Goal: Information Seeking & Learning: Learn about a topic

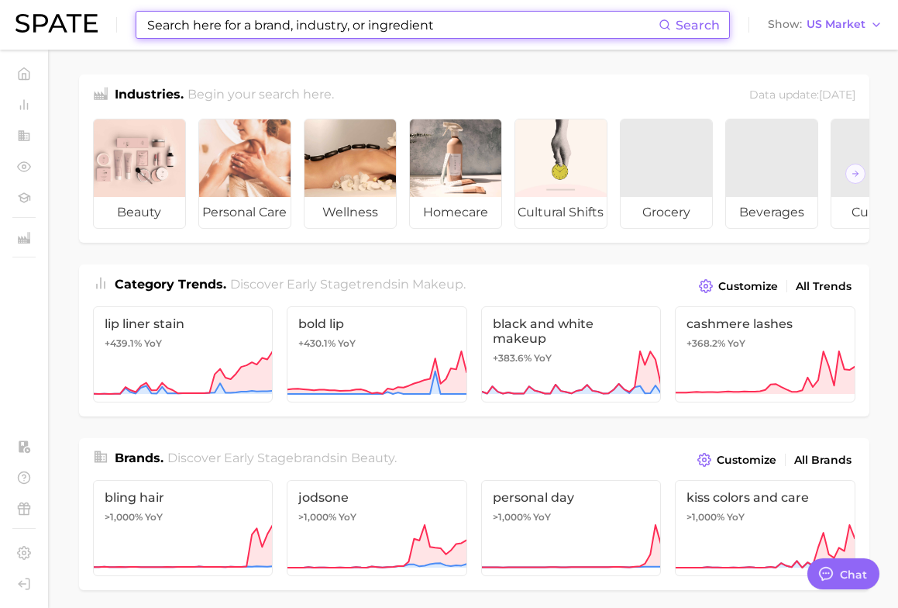
click at [291, 17] on input at bounding box center [402, 25] width 513 height 26
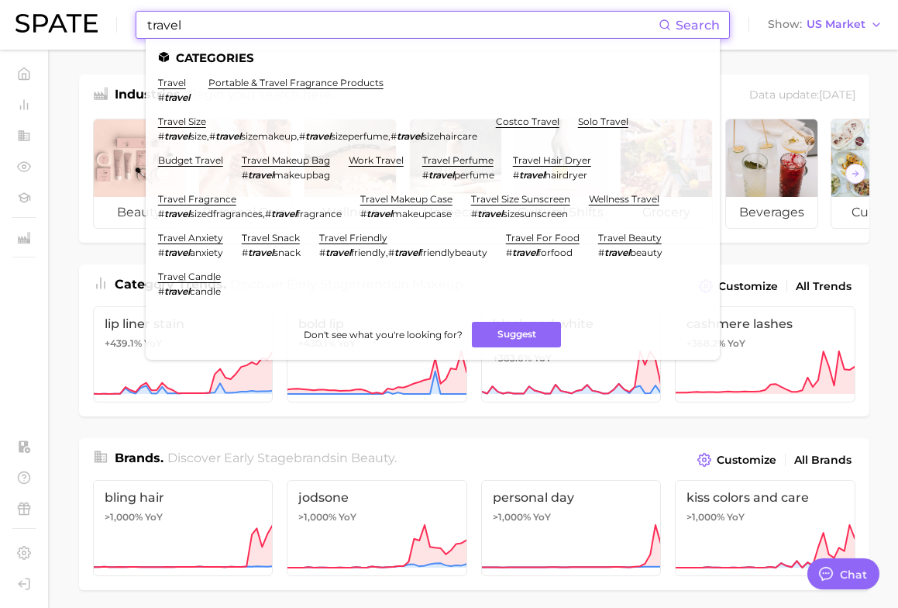
type input "travel"
click at [176, 110] on ul "travel # travel portable & travel fragrance products travel size # travel size …" at bounding box center [433, 193] width 550 height 233
click at [178, 122] on link "travel size" at bounding box center [182, 122] width 48 height 12
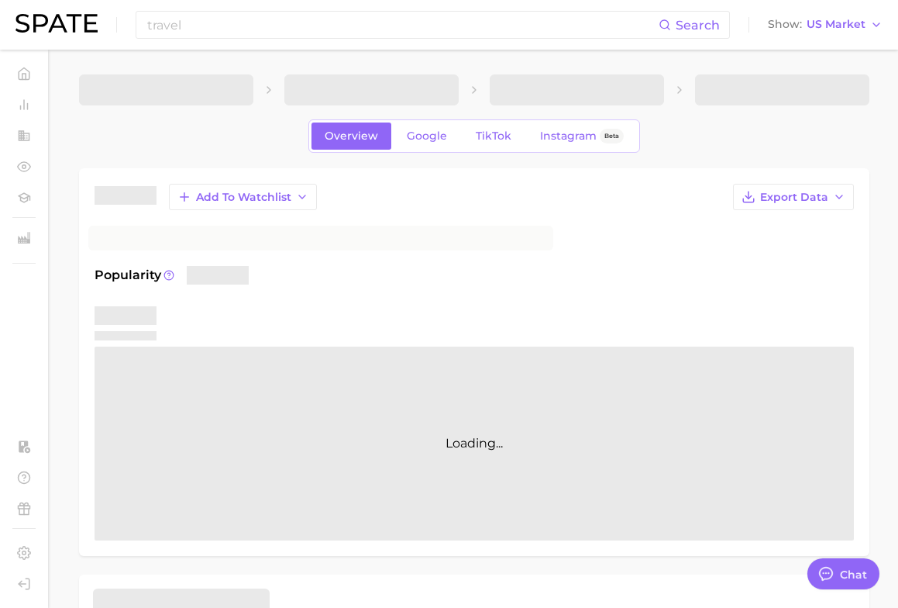
type textarea "x"
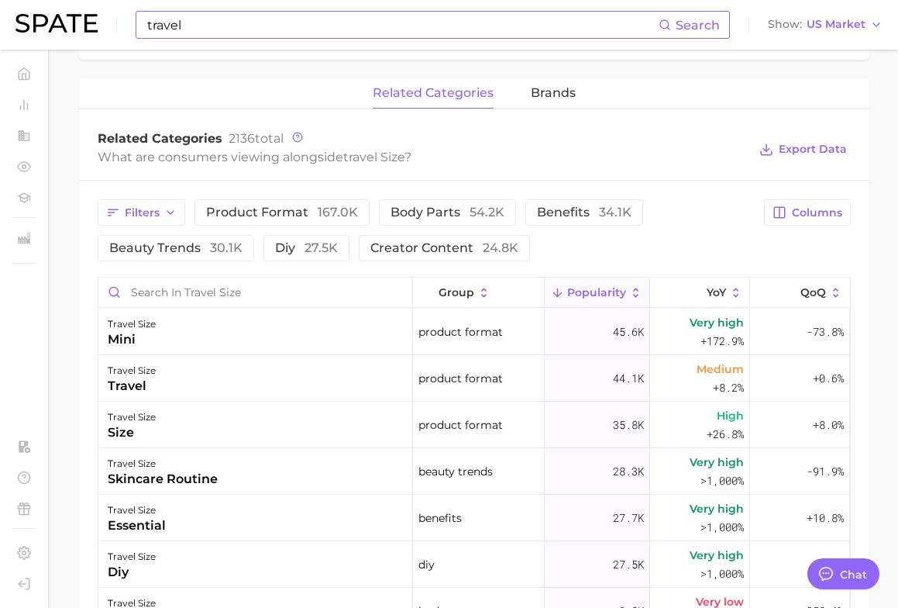
click at [256, 22] on input "travel" at bounding box center [402, 25] width 513 height 26
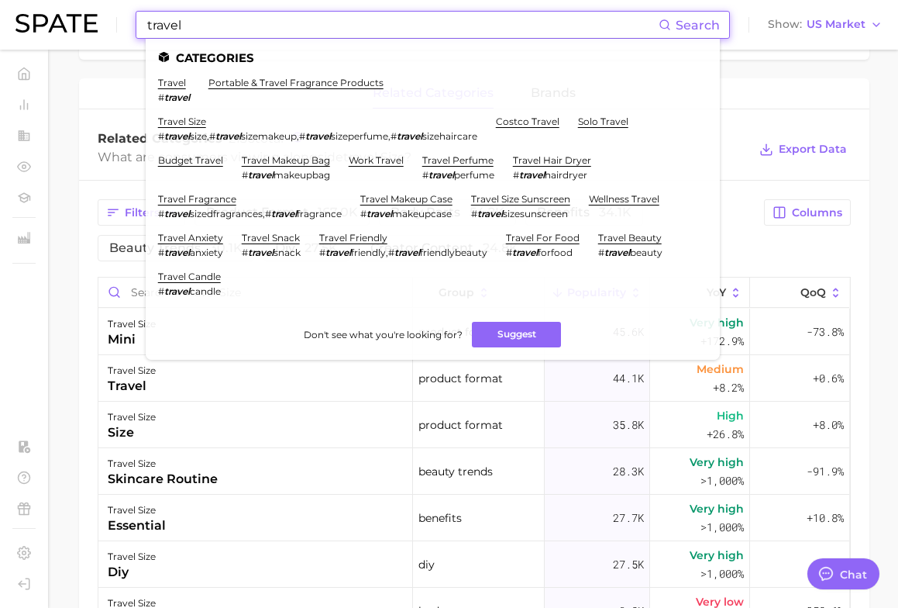
click at [91, 105] on div "related categories brands" at bounding box center [474, 93] width 791 height 31
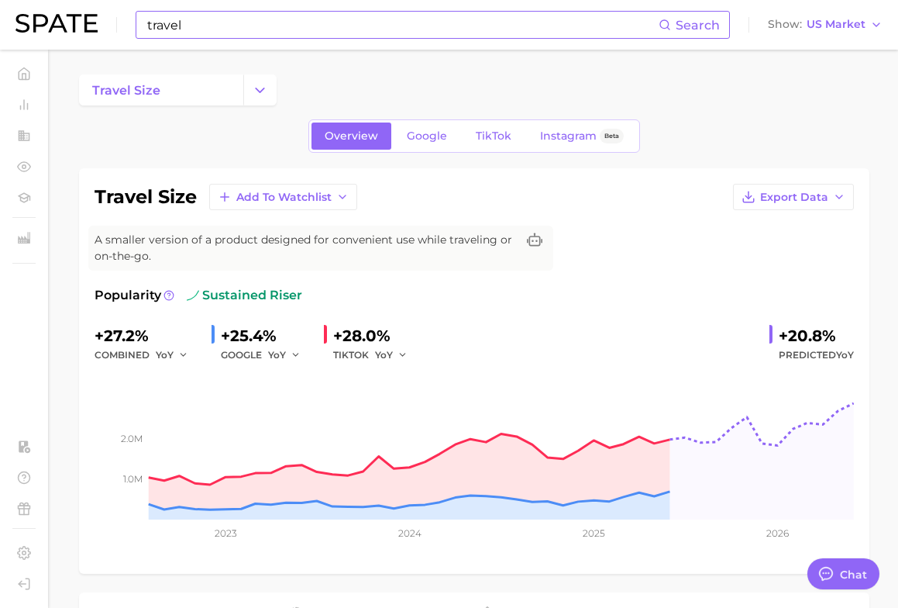
click at [218, 25] on input "travel" at bounding box center [402, 25] width 513 height 26
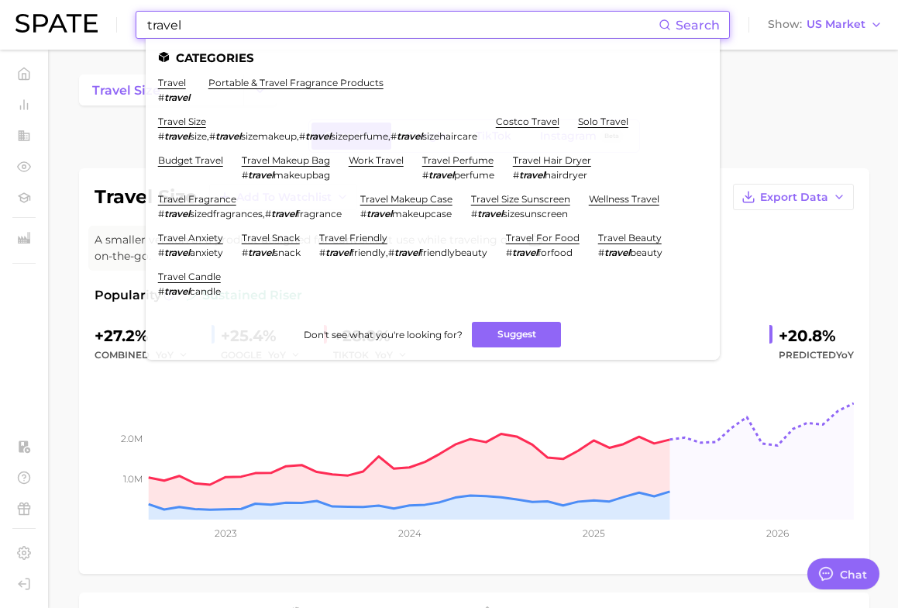
click at [218, 25] on input "travel" at bounding box center [402, 25] width 513 height 26
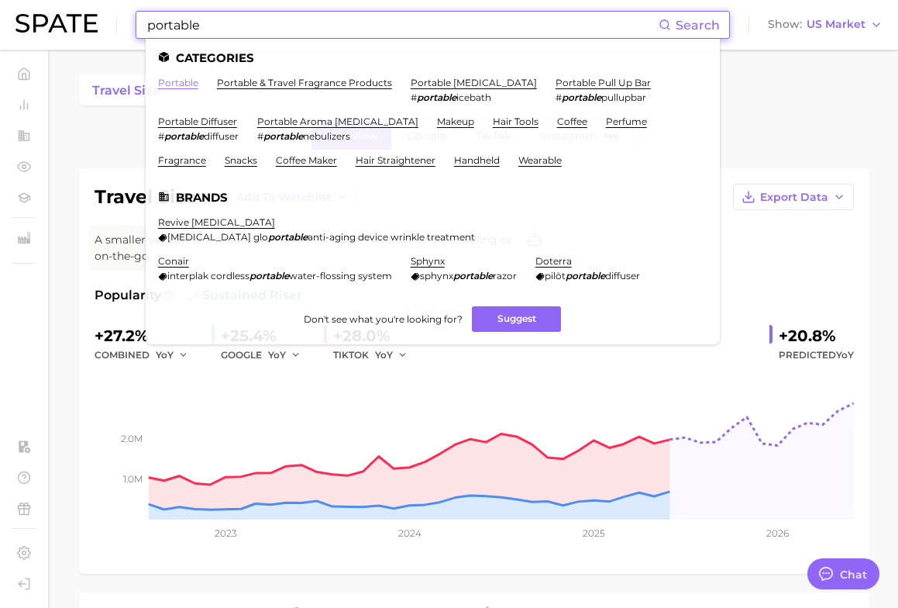
type input "portable"
click at [174, 85] on link "portable" at bounding box center [178, 83] width 40 height 12
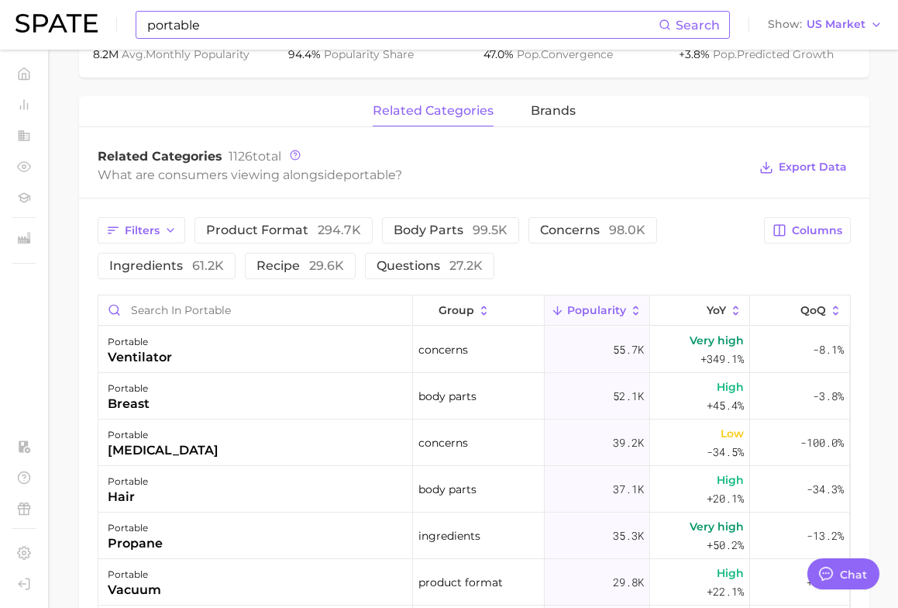
scroll to position [742, 0]
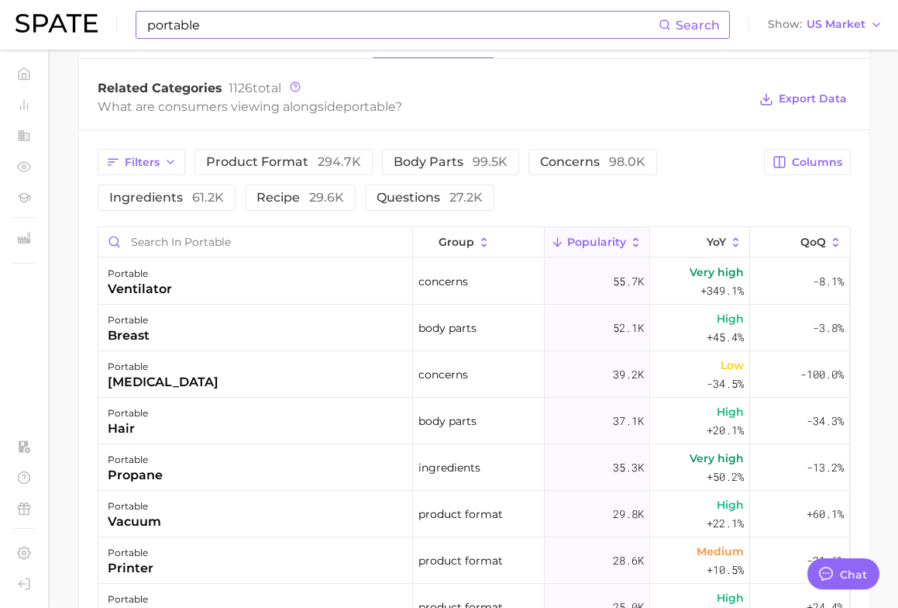
click at [590, 242] on span "Popularity" at bounding box center [596, 242] width 59 height 12
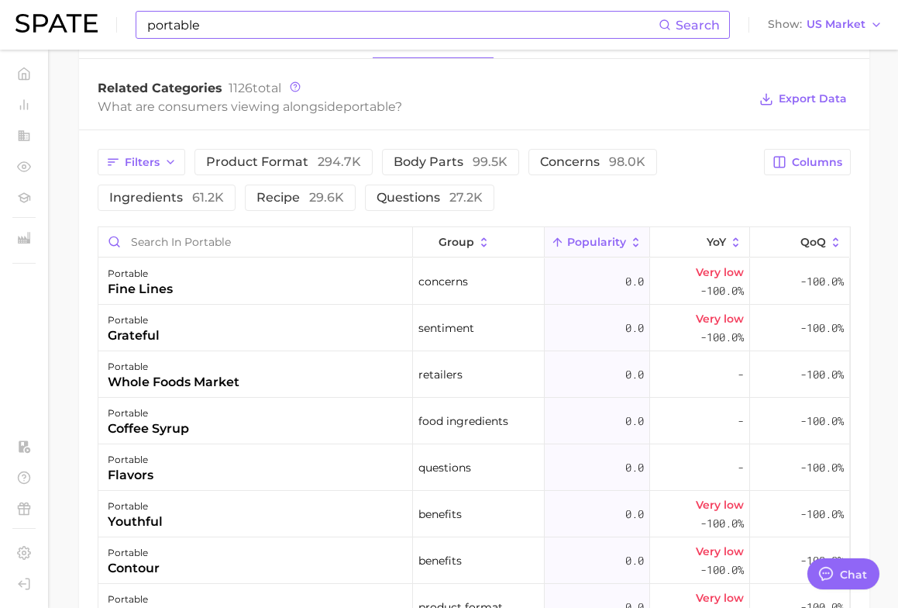
click at [588, 247] on span "Popularity" at bounding box center [596, 242] width 59 height 12
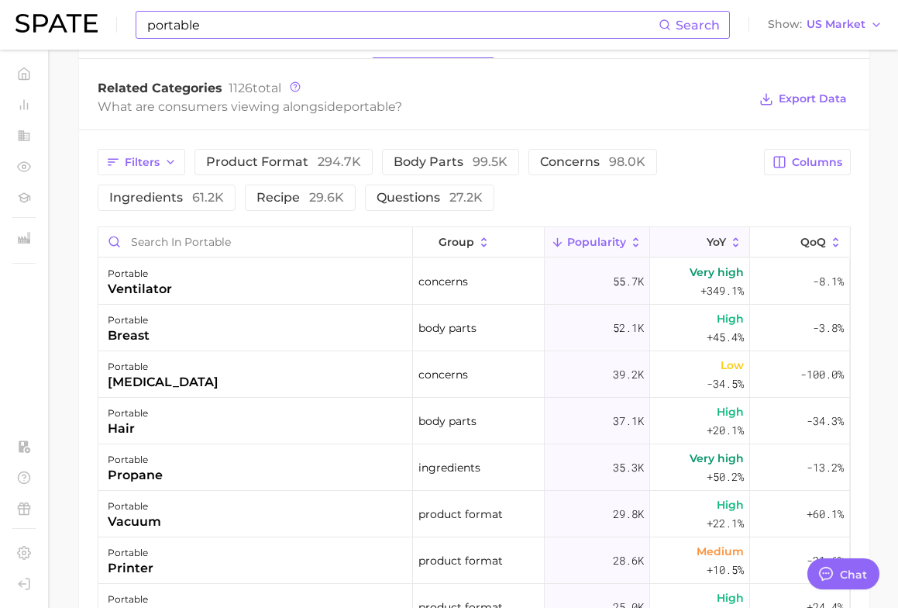
click at [707, 243] on span "YoY" at bounding box center [716, 242] width 19 height 12
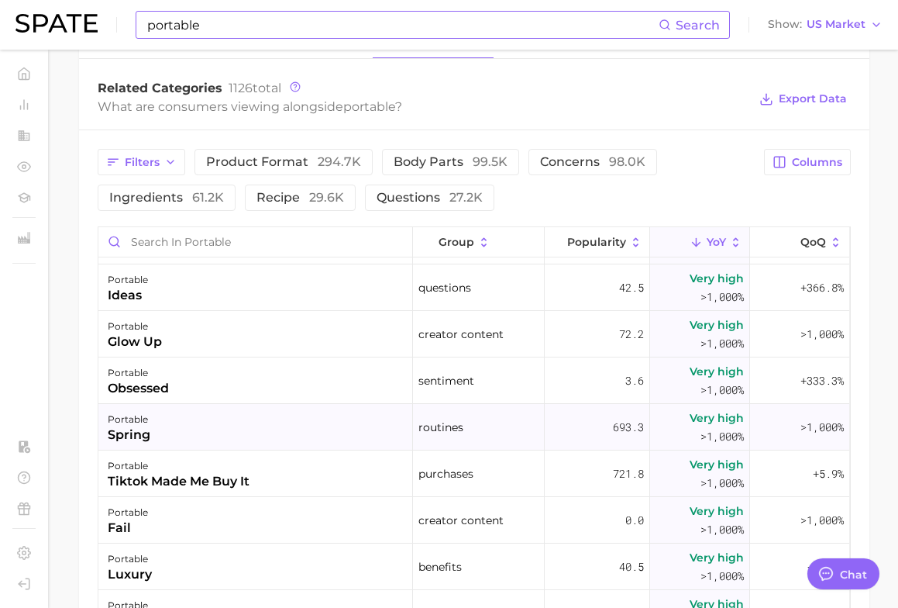
scroll to position [3066, 0]
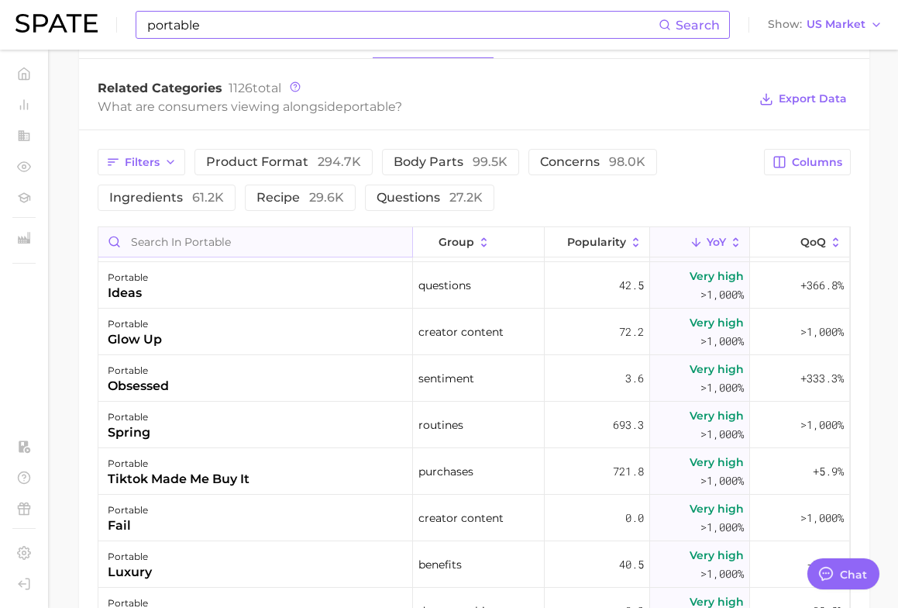
click at [286, 243] on input "Search in portable" at bounding box center [255, 241] width 314 height 29
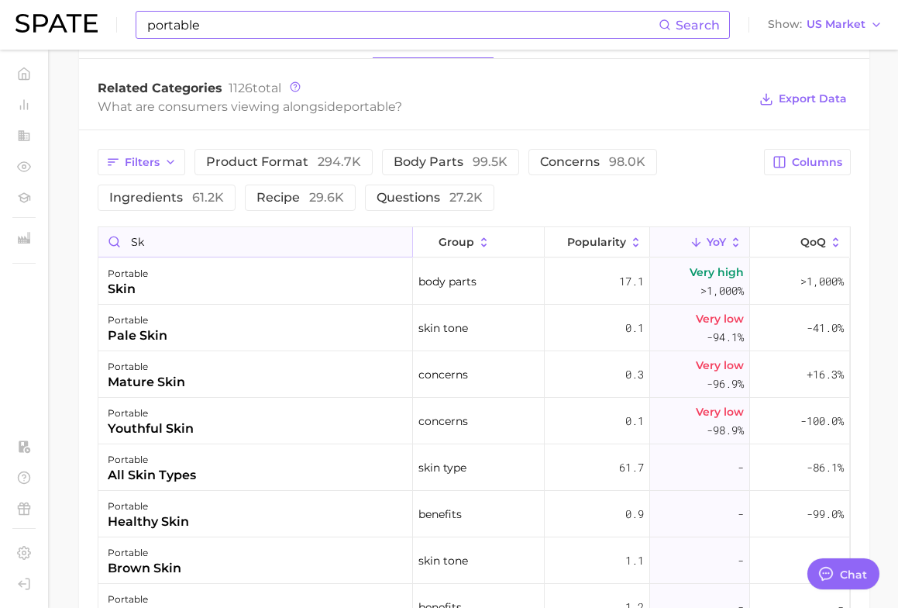
type input "s"
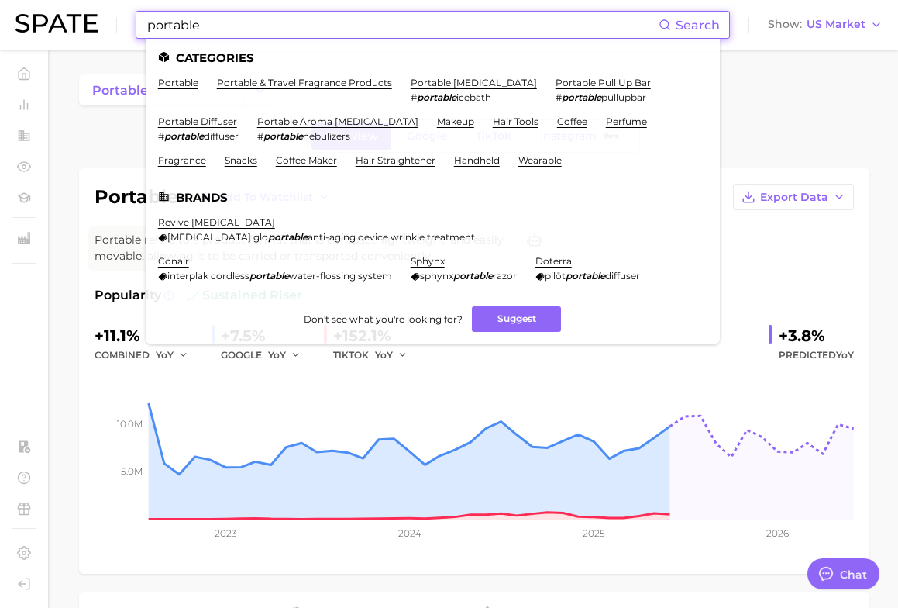
click at [247, 29] on input "portable" at bounding box center [402, 25] width 513 height 26
